Goal: Task Accomplishment & Management: Manage account settings

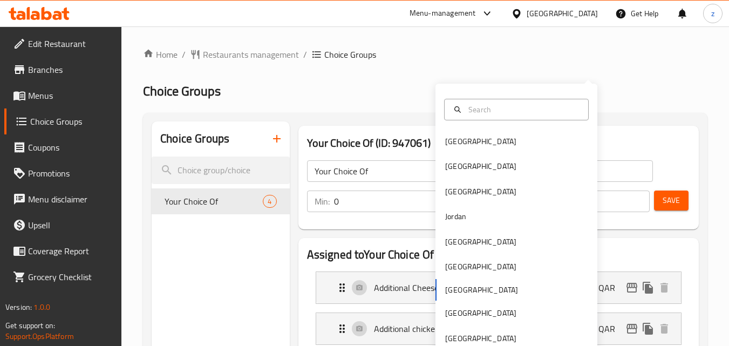
scroll to position [56, 0]
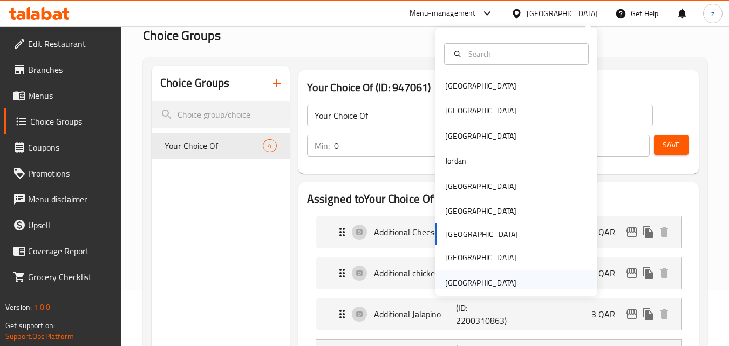
click at [450, 284] on div "[GEOGRAPHIC_DATA]" at bounding box center [480, 283] width 71 height 12
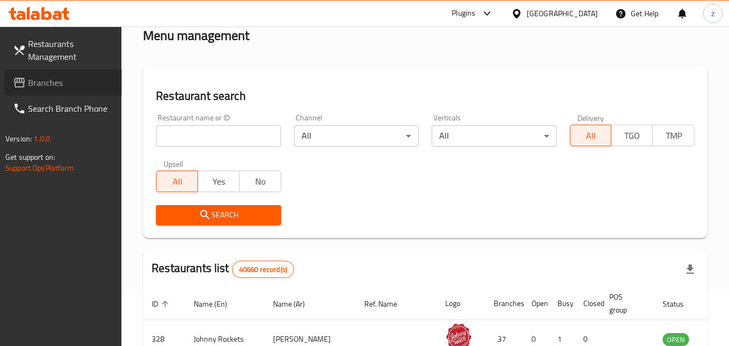
click at [109, 84] on span "Branches" at bounding box center [70, 82] width 85 height 13
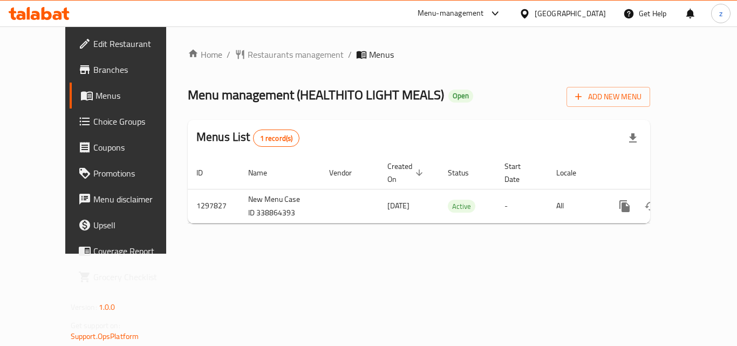
click at [93, 120] on span "Choice Groups" at bounding box center [136, 121] width 86 height 13
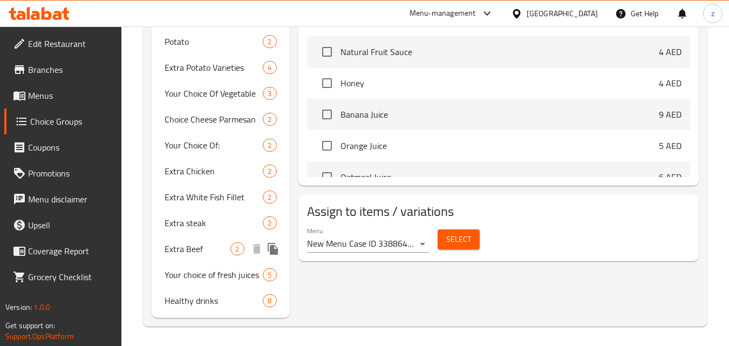
scroll to position [550, 0]
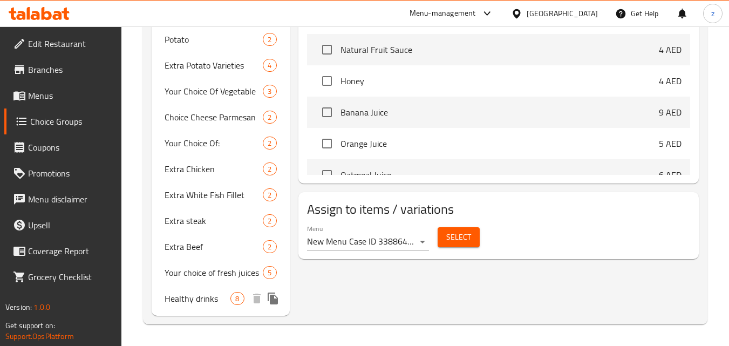
click at [199, 299] on span "Healthy drinks" at bounding box center [198, 298] width 66 height 13
type input "Healthy drinks"
type input "مشروبات صحيه"
type input "8"
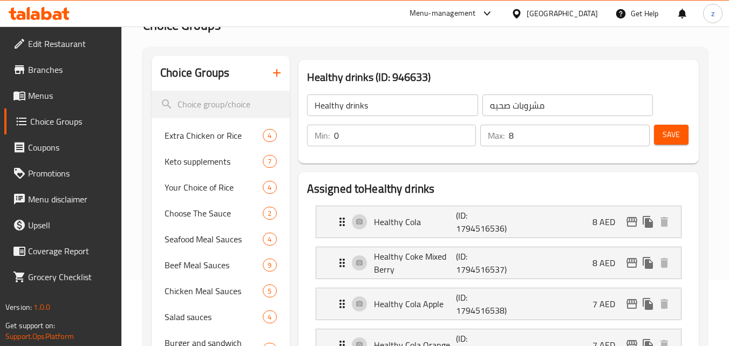
scroll to position [65, 0]
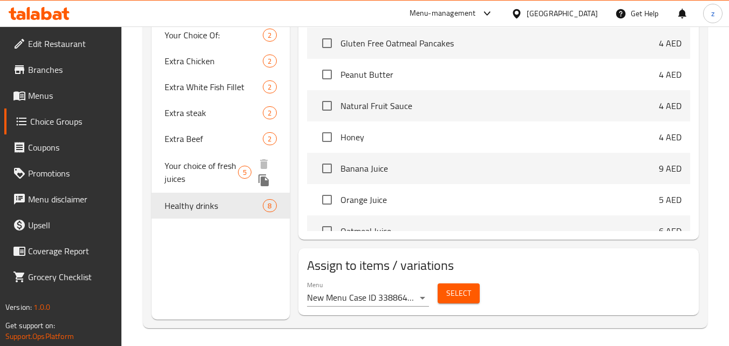
click at [217, 167] on span "Your choice of fresh juices" at bounding box center [201, 172] width 73 height 26
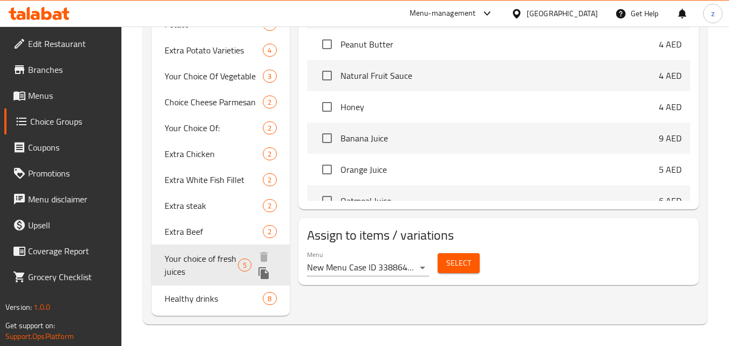
type input "Your choice of fresh juices"
type input "اختيارك من العصائر الطازجة"
type input "5"
